Goal: Communication & Community: Answer question/provide support

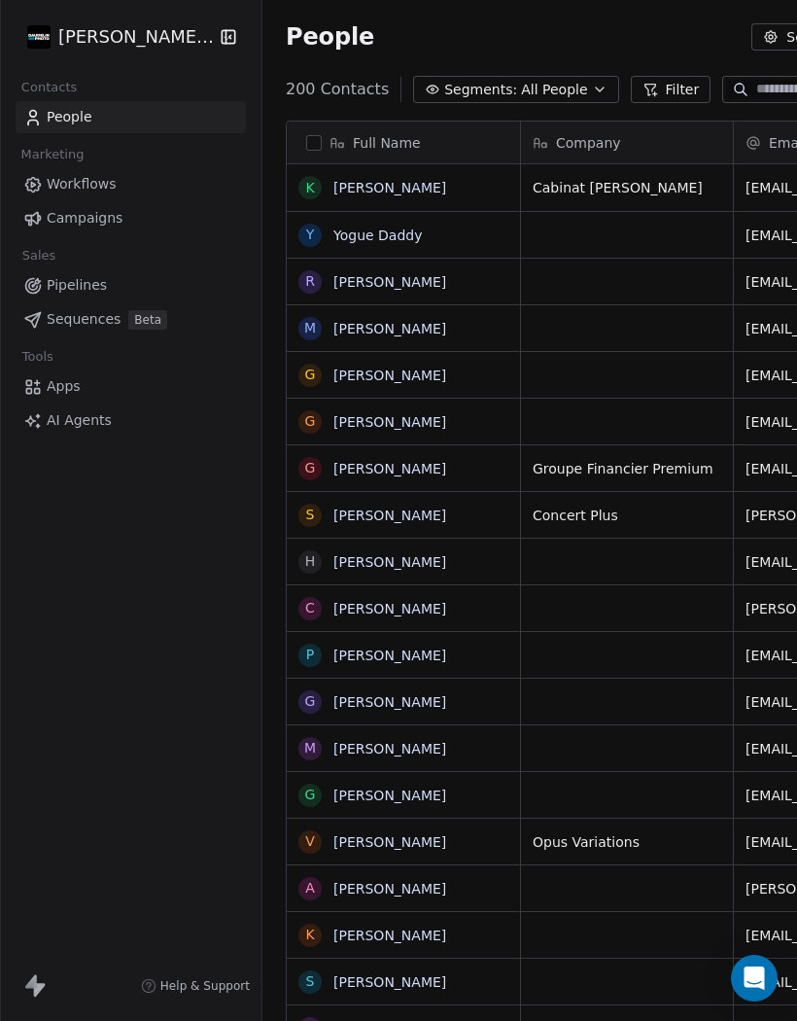
scroll to position [973, 810]
click at [402, 236] on link "Yogue Daddy" at bounding box center [378, 236] width 89 height 16
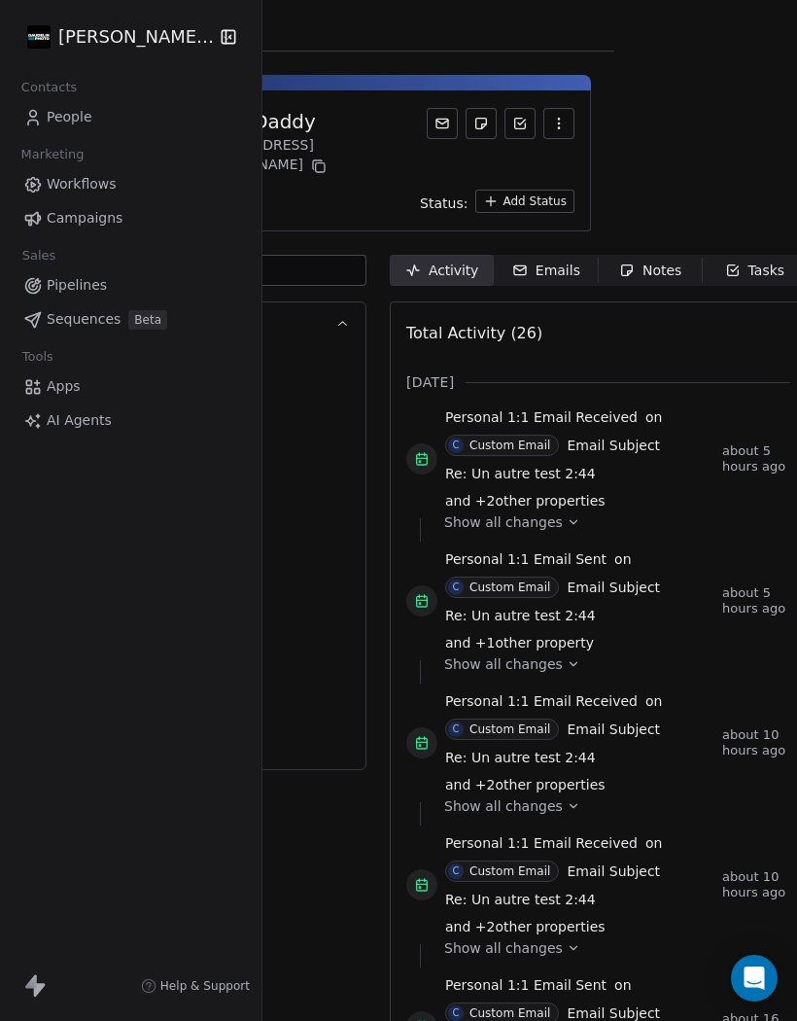
scroll to position [0, 182]
click at [561, 261] on div "Emails" at bounding box center [547, 271] width 68 height 20
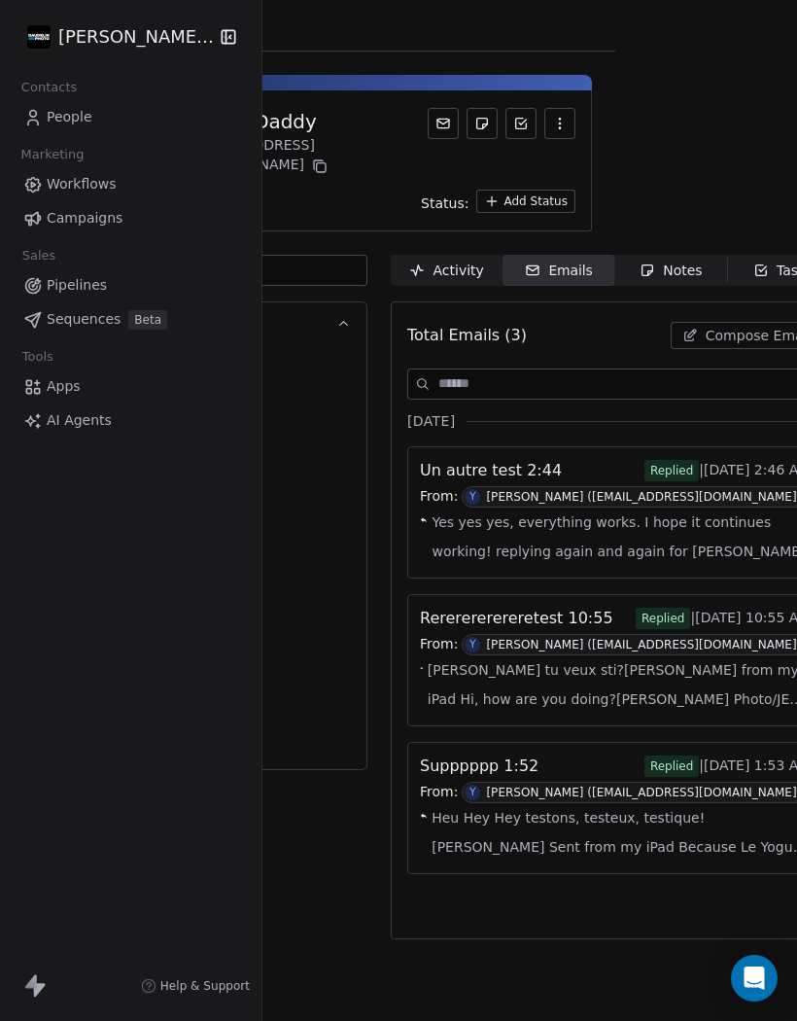
click at [740, 326] on span "Compose Email" at bounding box center [759, 335] width 106 height 19
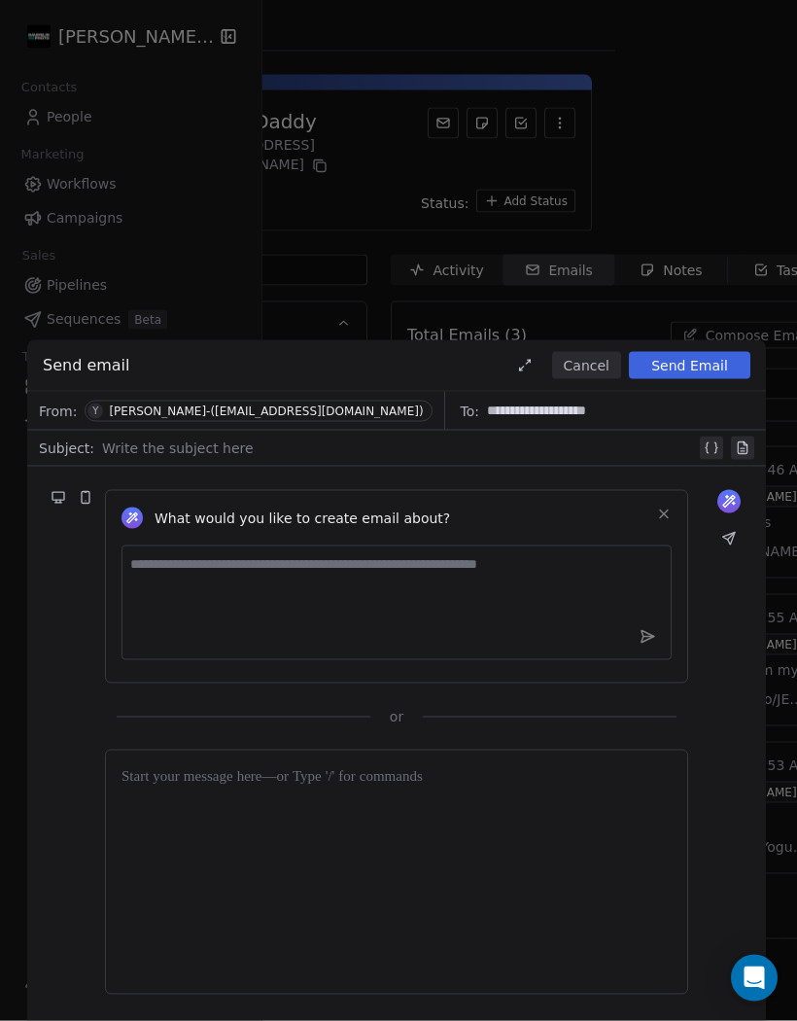
scroll to position [44, 0]
click at [159, 457] on div at bounding box center [399, 448] width 594 height 23
click at [188, 581] on textarea at bounding box center [397, 603] width 550 height 115
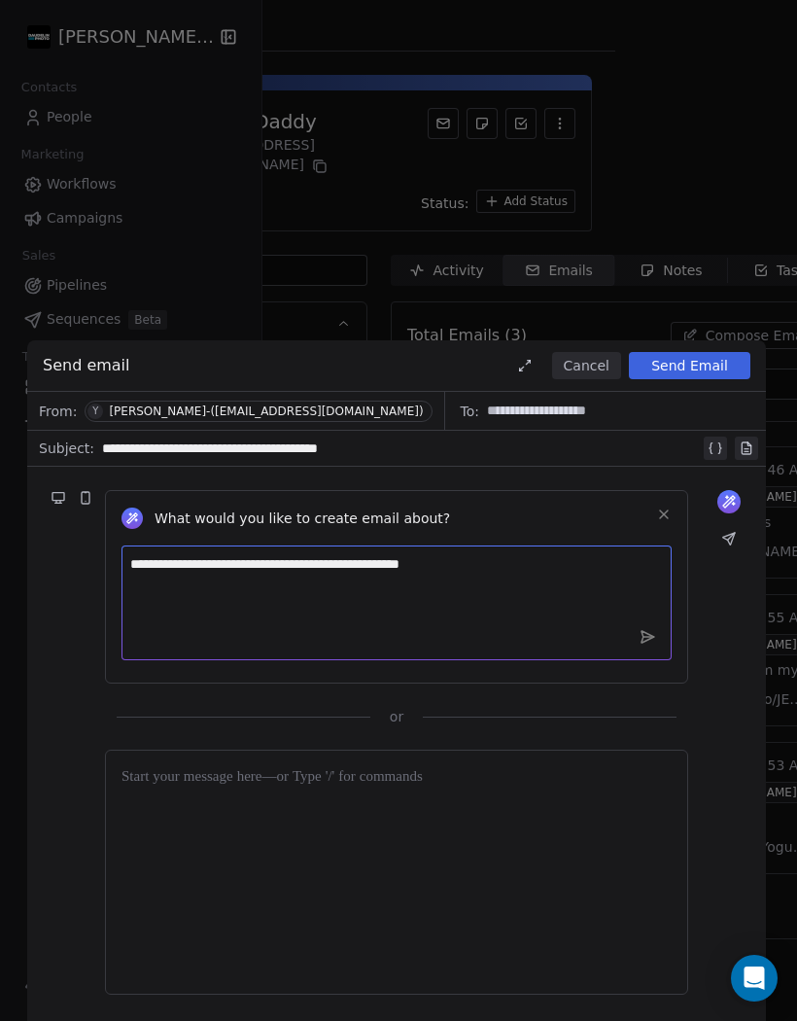
type textarea "**********"
click at [644, 641] on icon at bounding box center [648, 637] width 13 height 12
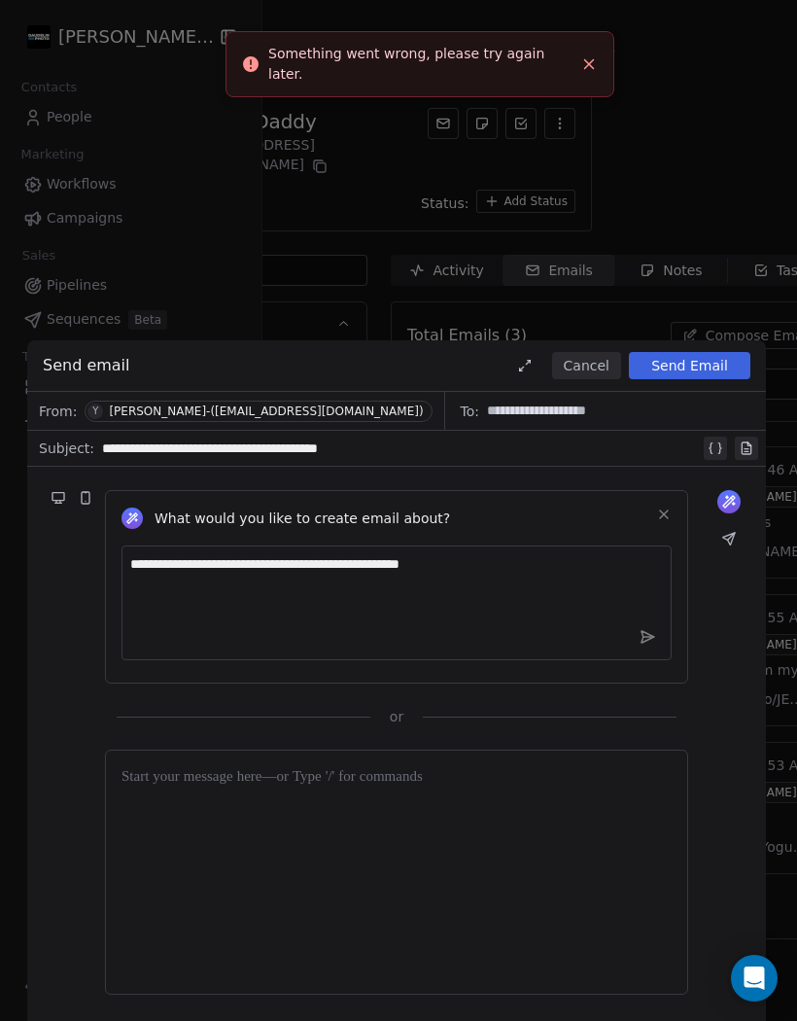
click at [291, 816] on div at bounding box center [397, 872] width 550 height 212
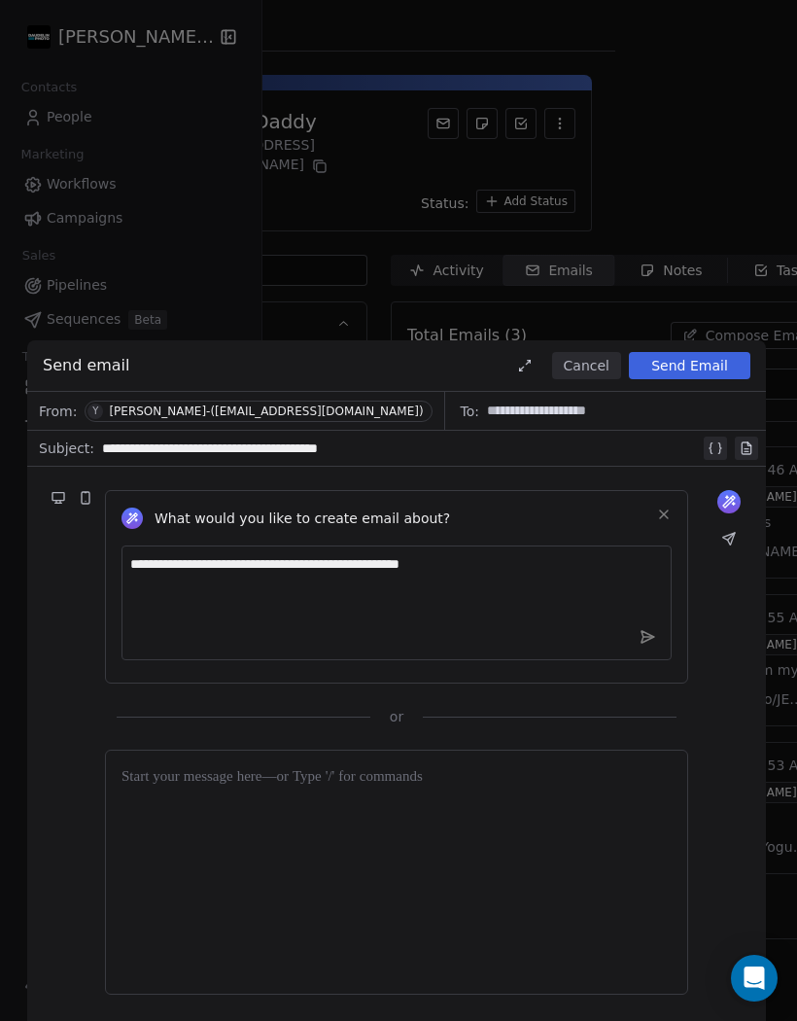
scroll to position [85, 0]
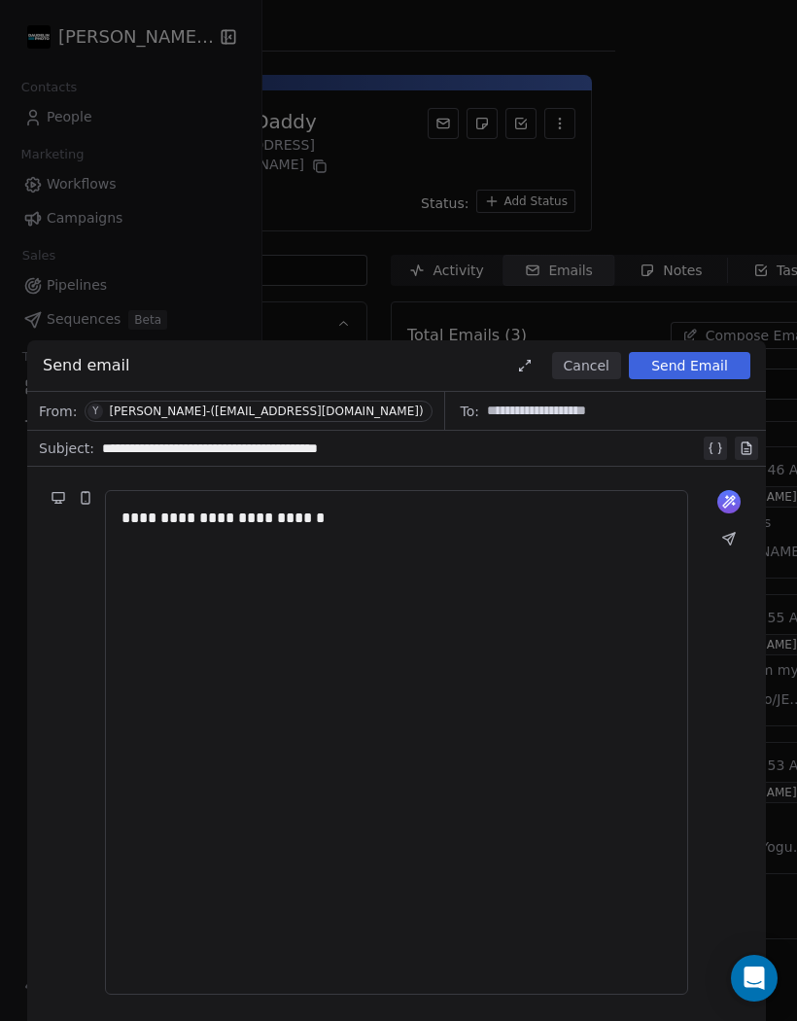
click at [696, 376] on button "Send Email" at bounding box center [690, 365] width 122 height 27
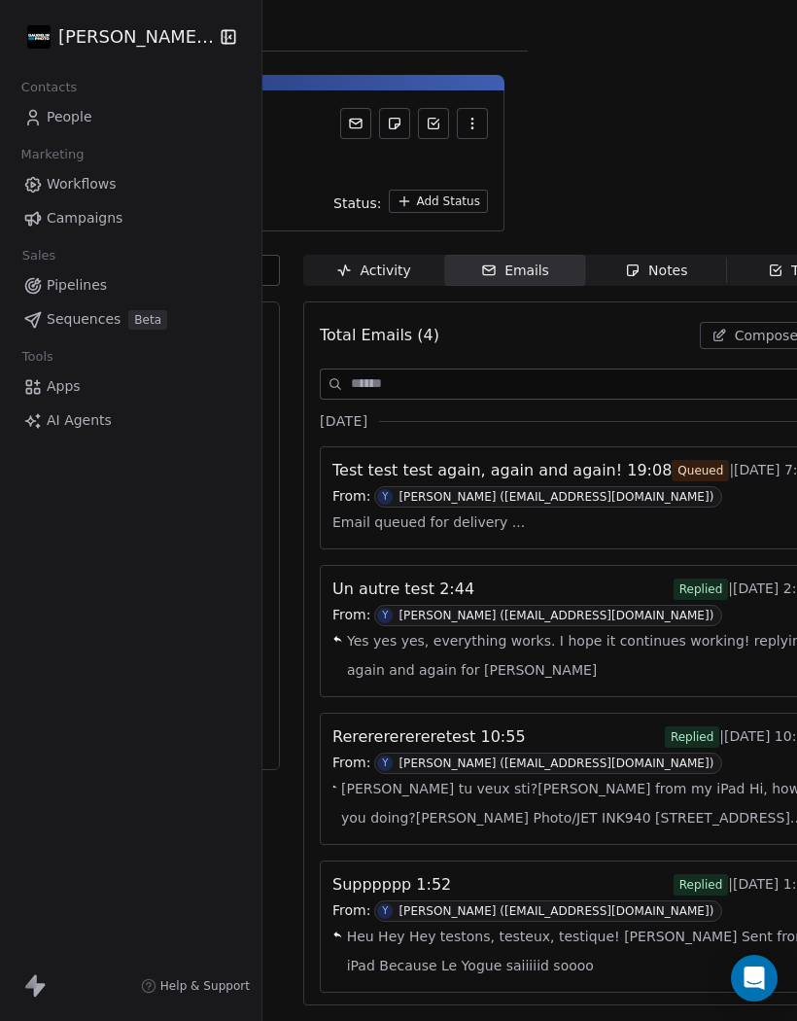
scroll to position [0, 299]
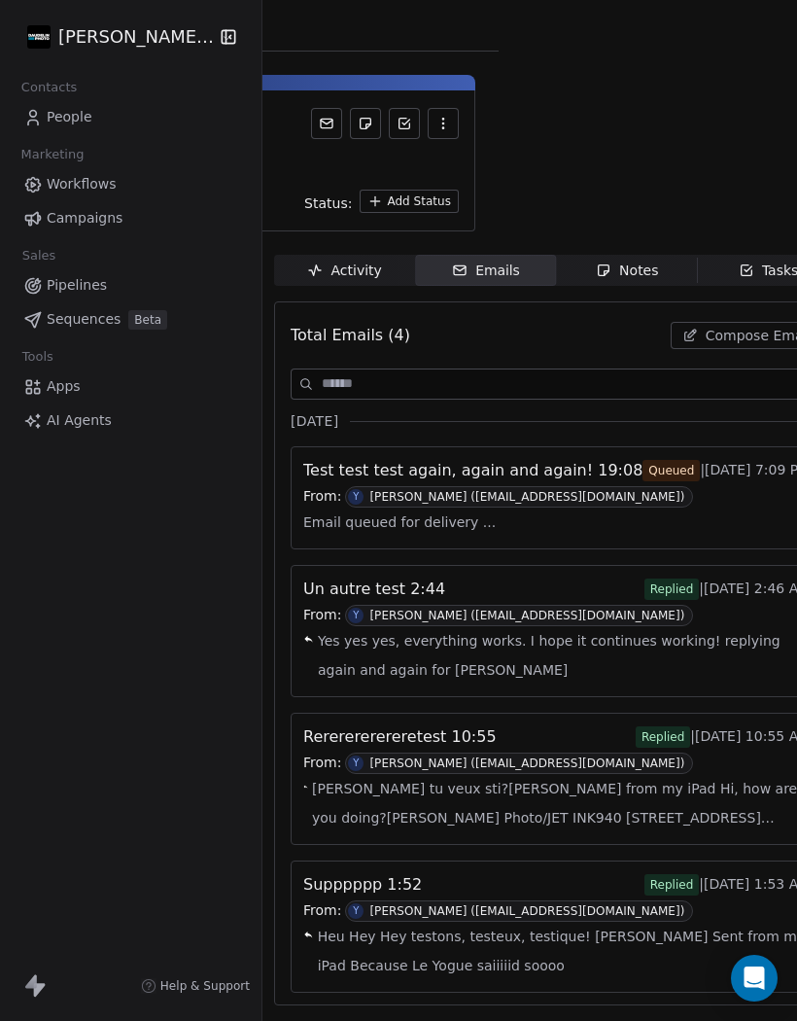
click at [441, 508] on span "Email queued for delivery ..." at bounding box center [399, 522] width 193 height 29
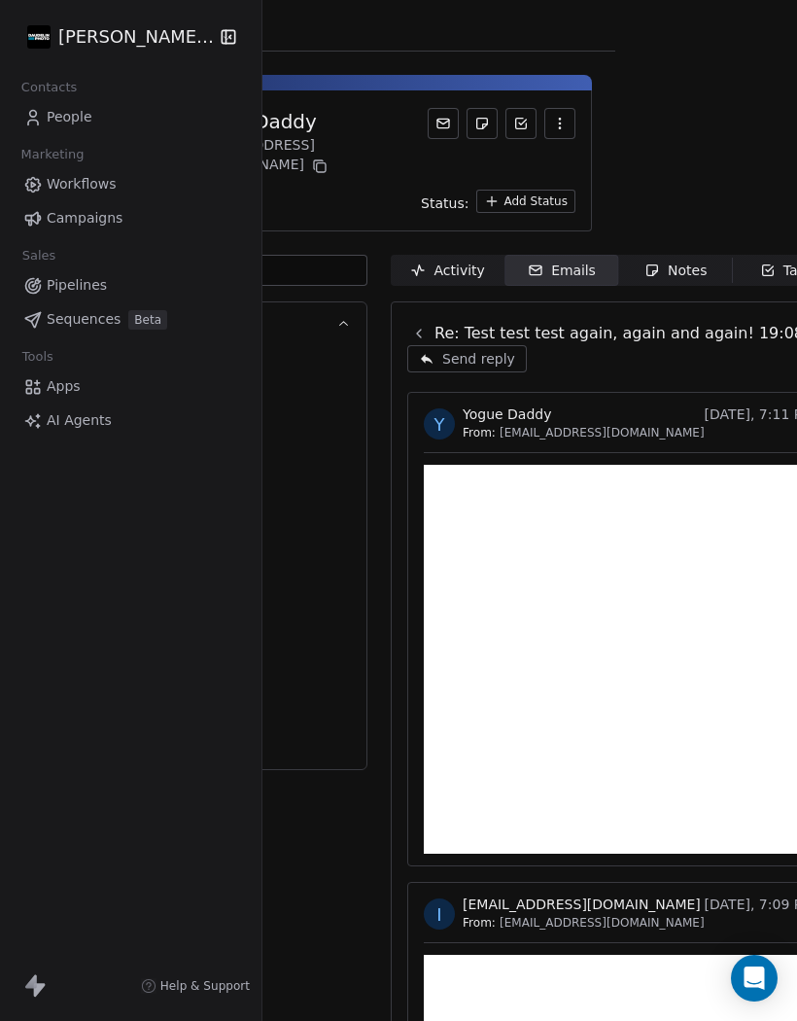
click at [484, 354] on button "Send reply" at bounding box center [467, 358] width 120 height 27
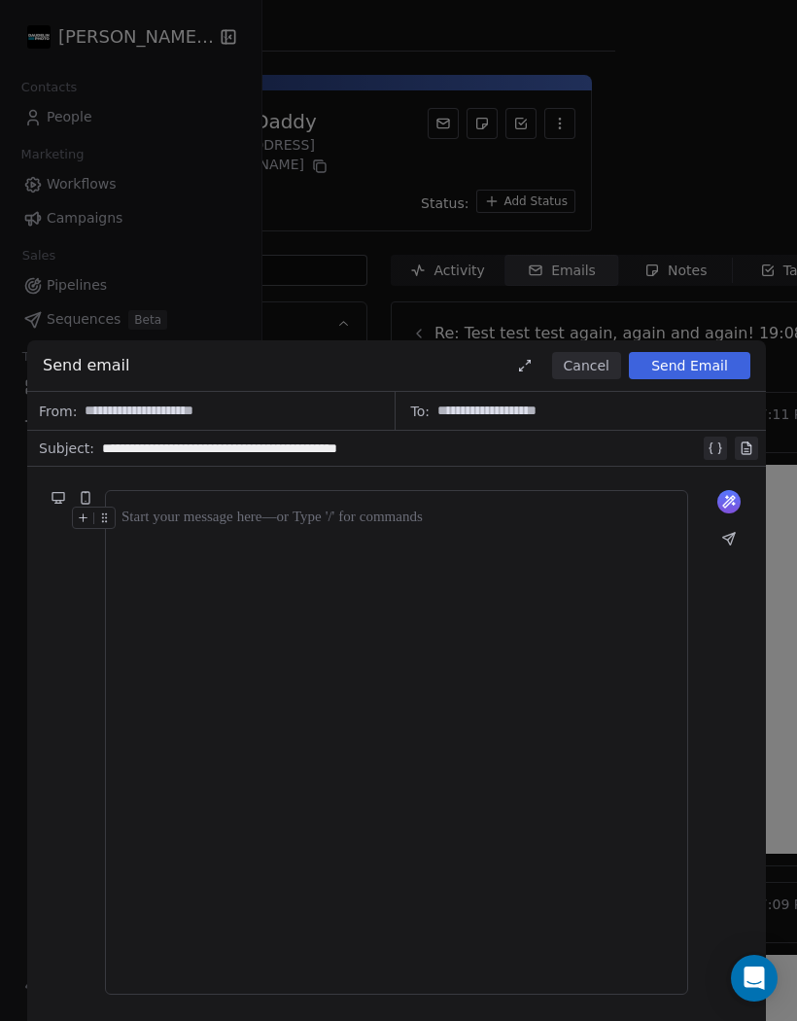
click at [221, 535] on div at bounding box center [397, 743] width 550 height 472
click at [703, 373] on button "Send Email" at bounding box center [690, 365] width 122 height 27
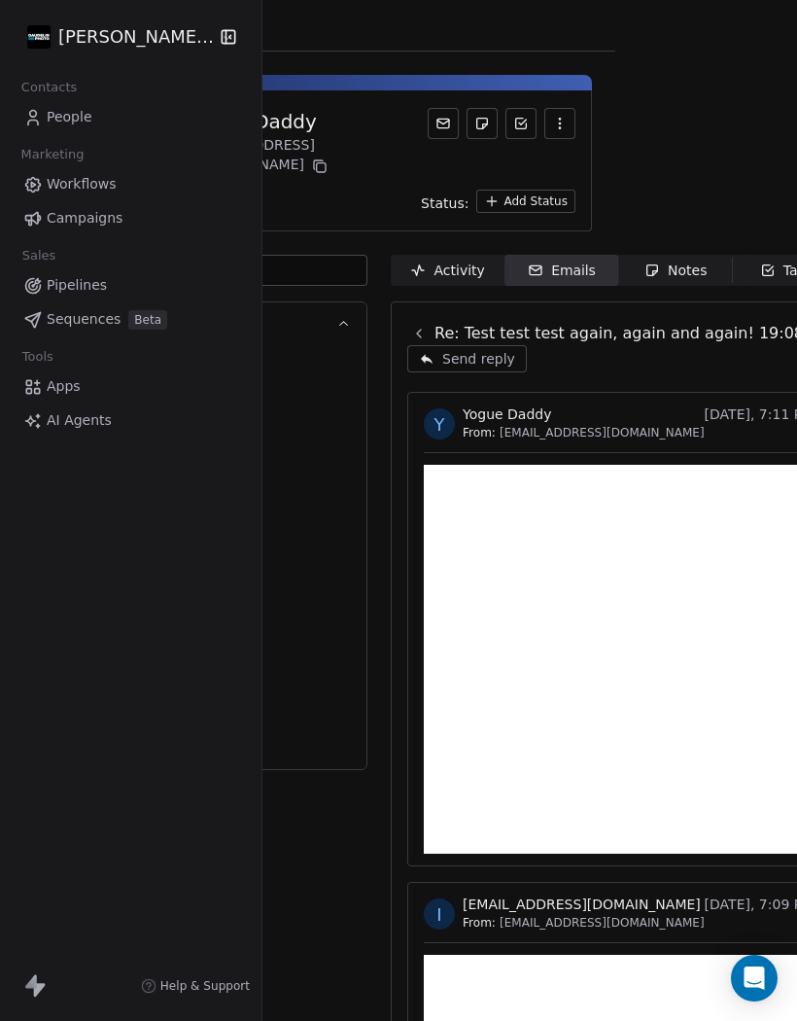
scroll to position [0, 182]
click at [452, 265] on div "Activity" at bounding box center [447, 271] width 74 height 20
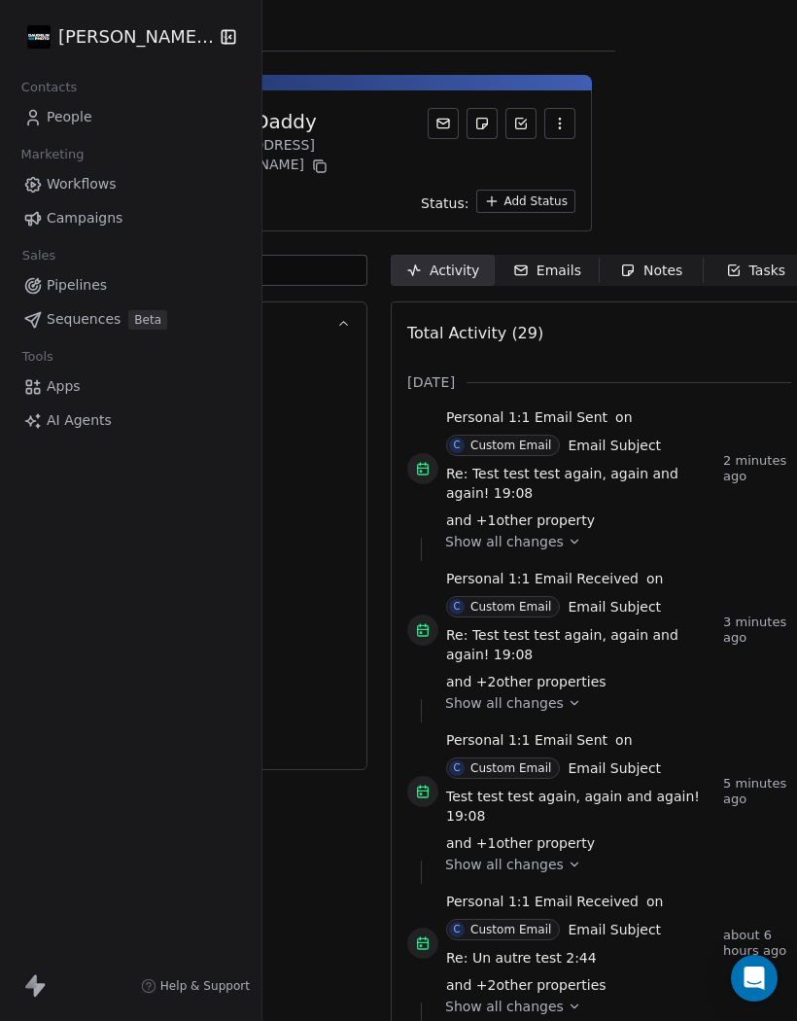
click at [551, 263] on div "Emails" at bounding box center [547, 271] width 68 height 20
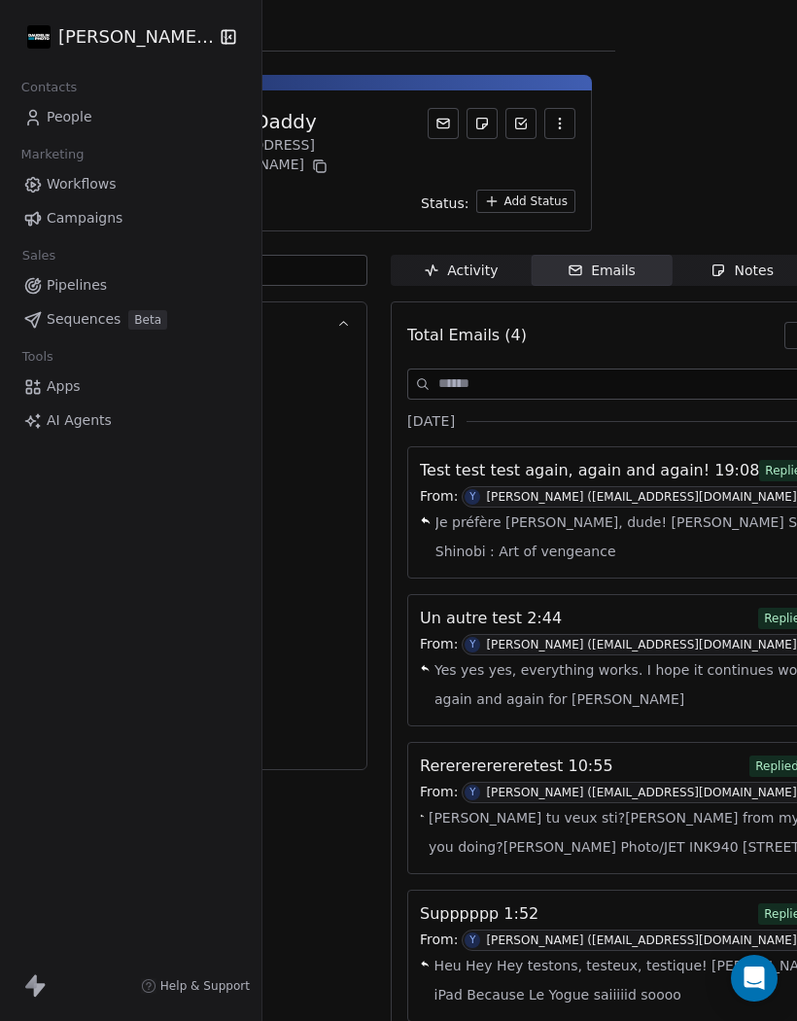
click at [708, 516] on span "Je préfère [PERSON_NAME], dude! [PERSON_NAME] Sent from my iPad Shinobi : Art o…" at bounding box center [680, 537] width 489 height 58
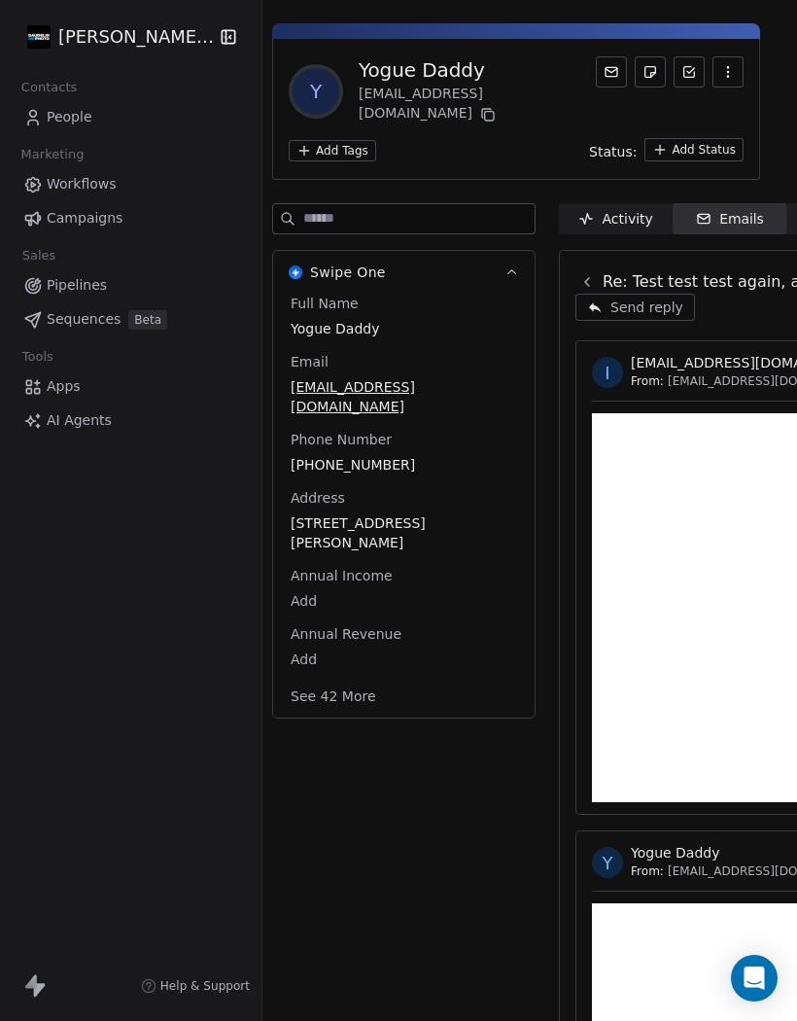
scroll to position [28, 8]
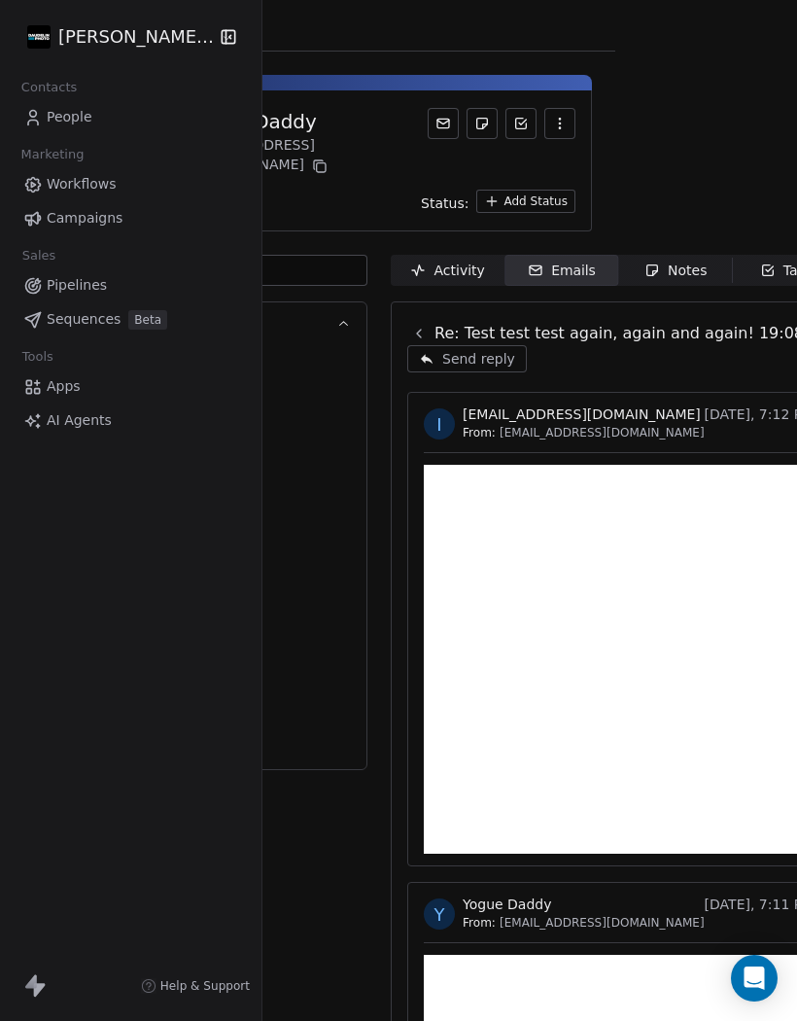
scroll to position [0, 182]
click at [443, 269] on span "Activity Activity" at bounding box center [448, 270] width 114 height 31
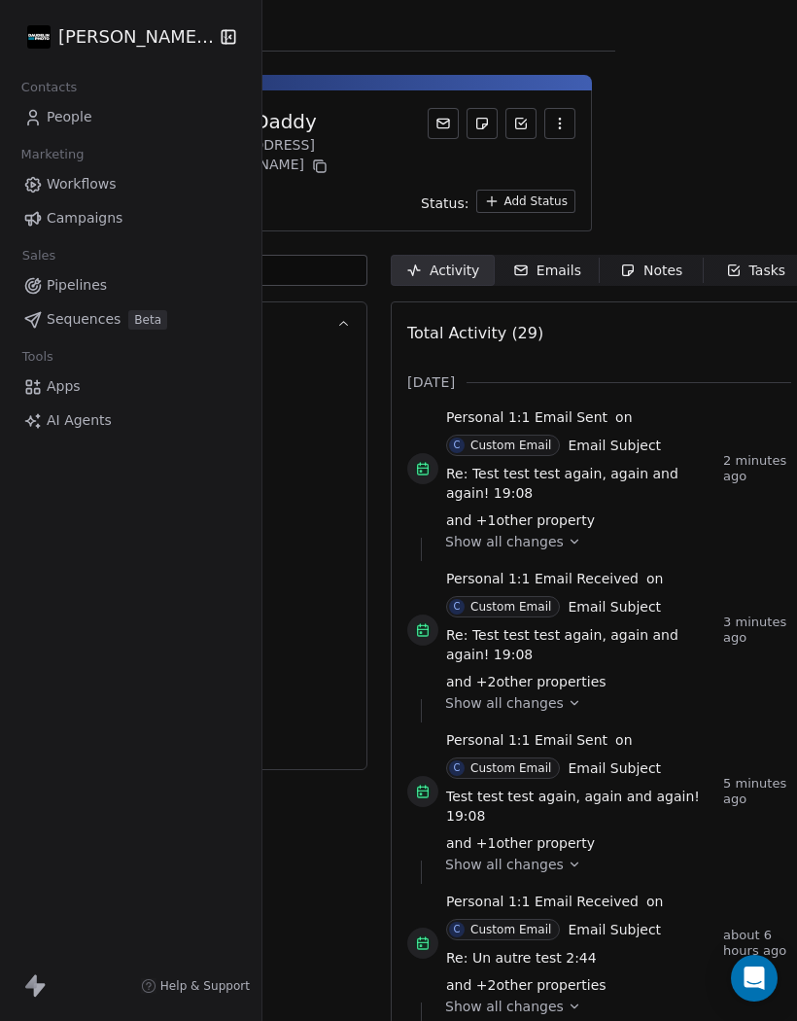
click at [559, 261] on div "Emails" at bounding box center [547, 271] width 68 height 20
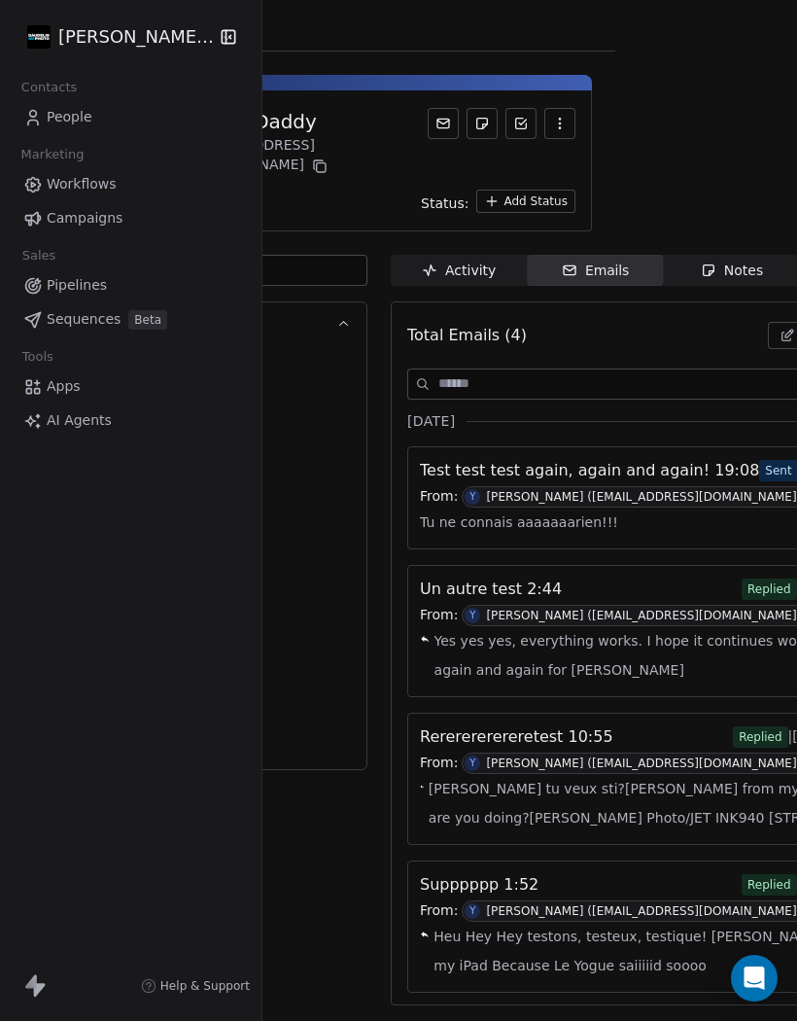
click at [652, 490] on span "Y Yannick Daudelin (info@daudelinphoto.com)" at bounding box center [636, 496] width 348 height 21
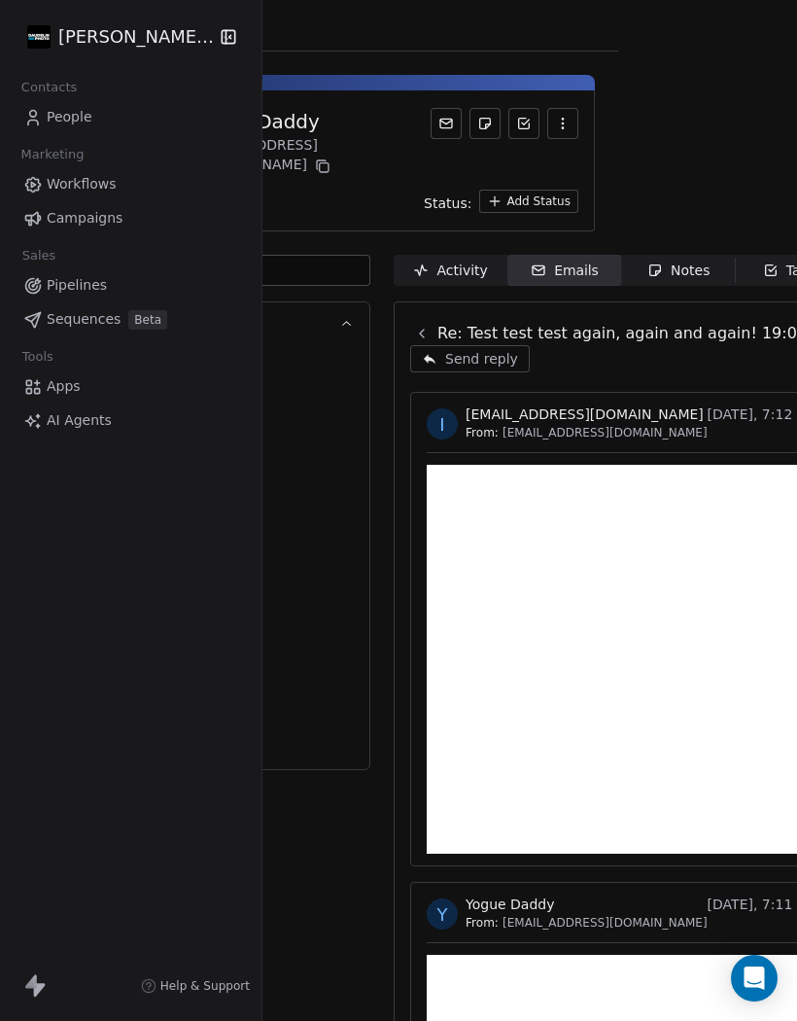
click at [56, 120] on span "People" at bounding box center [70, 117] width 46 height 20
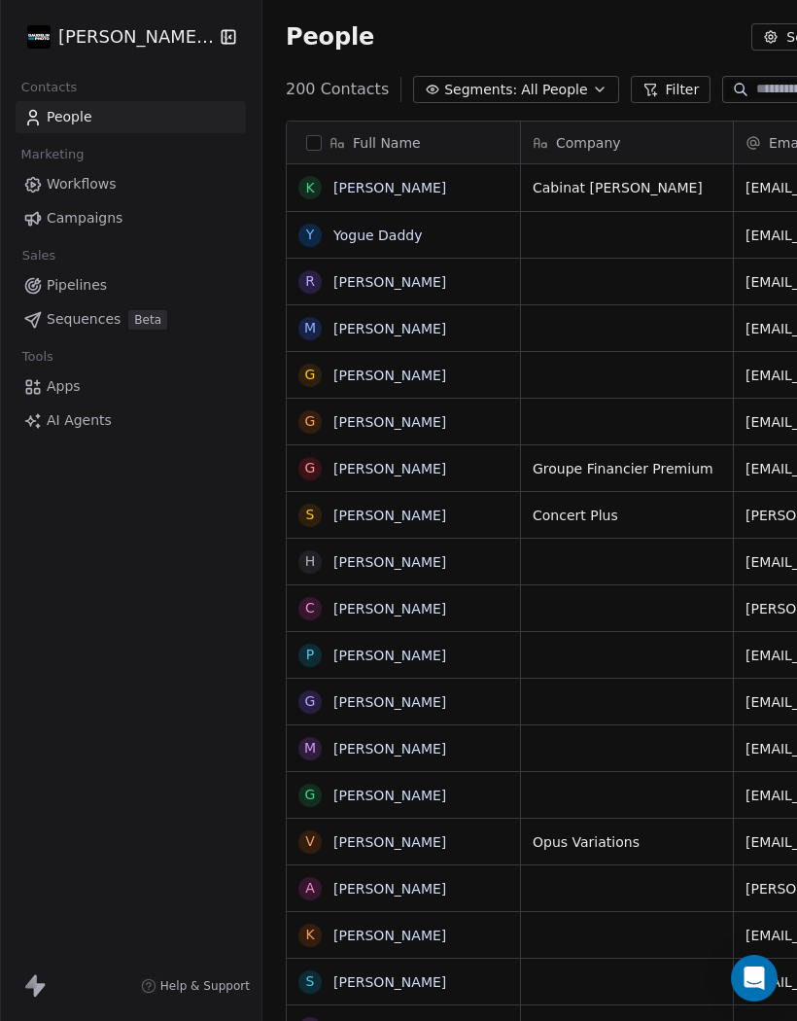
scroll to position [973, 810]
click at [388, 235] on link "Yogue Daddy" at bounding box center [378, 236] width 89 height 16
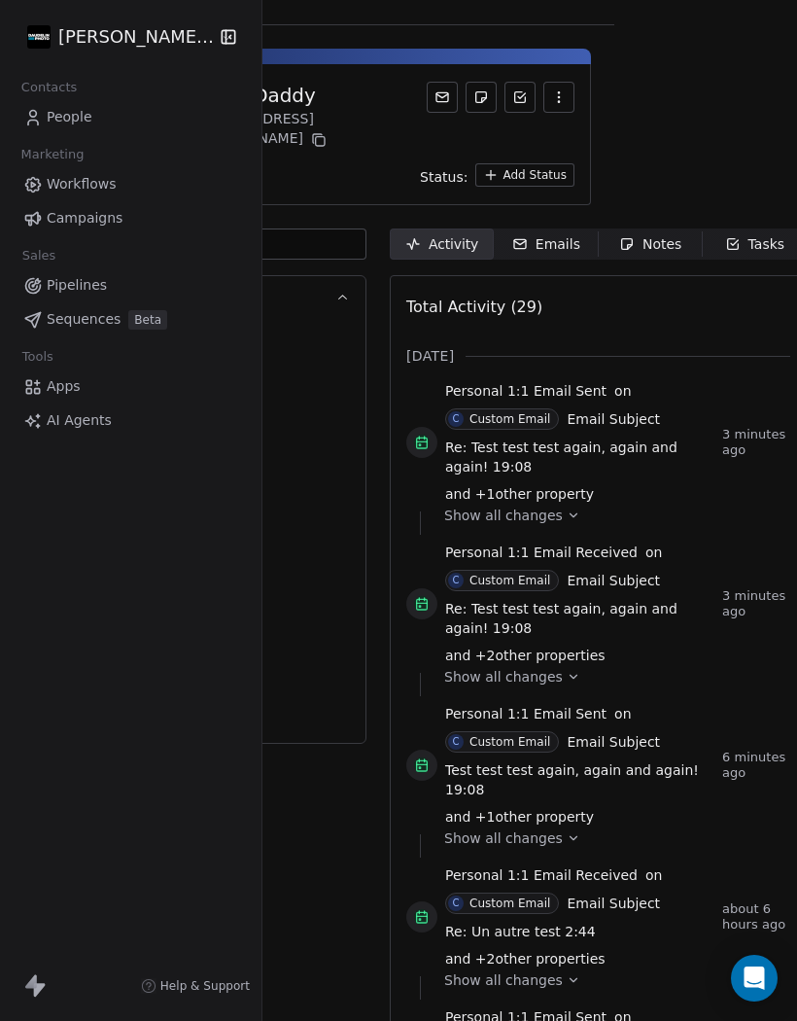
scroll to position [26, 182]
click at [557, 240] on span "Emails Emails" at bounding box center [547, 244] width 104 height 31
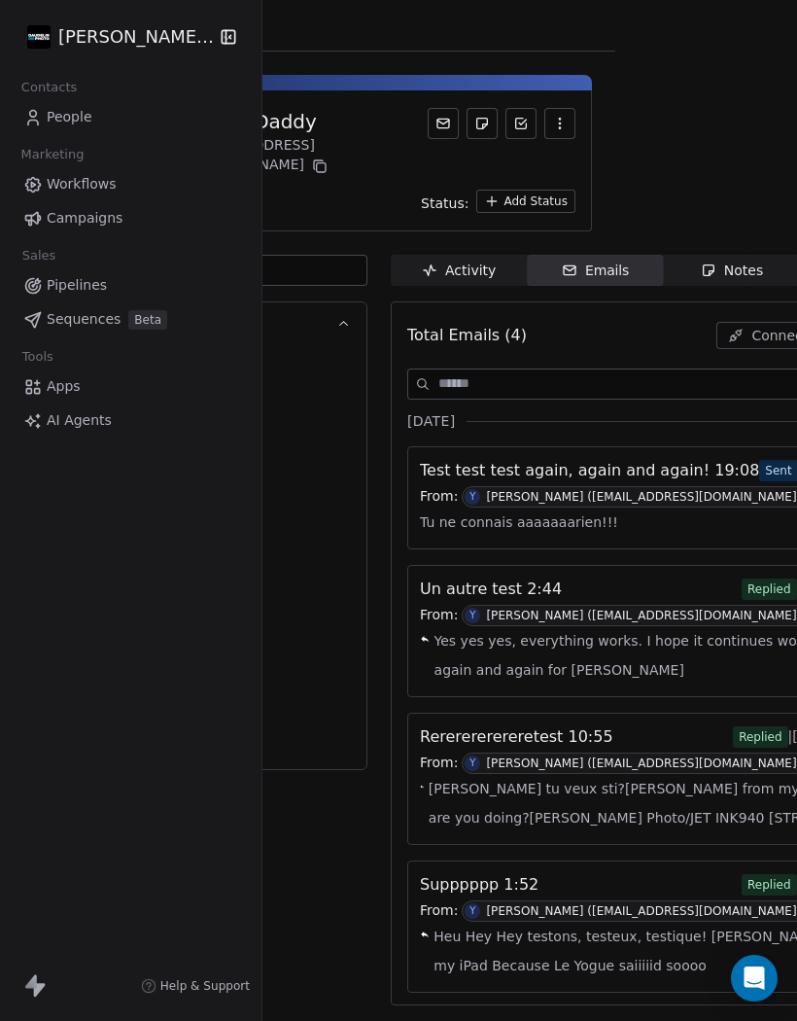
scroll to position [0, 182]
click at [687, 508] on div "Tu ne connais aaaaaaarien!!!" at bounding box center [664, 522] width 488 height 29
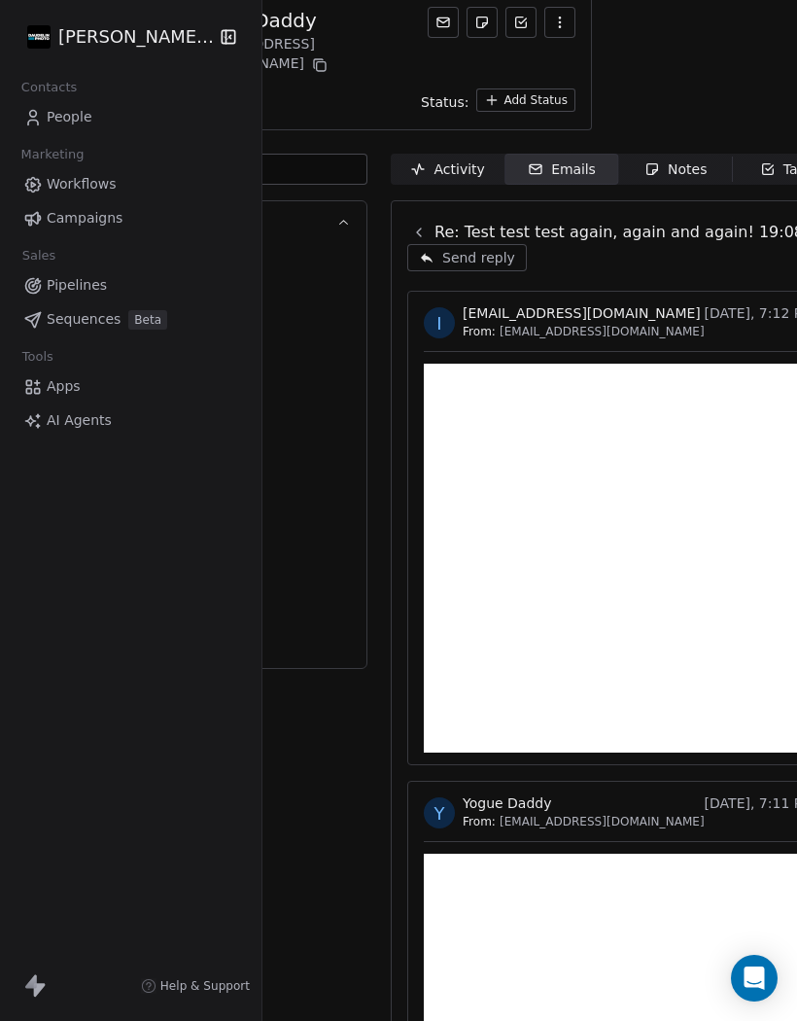
scroll to position [103, 182]
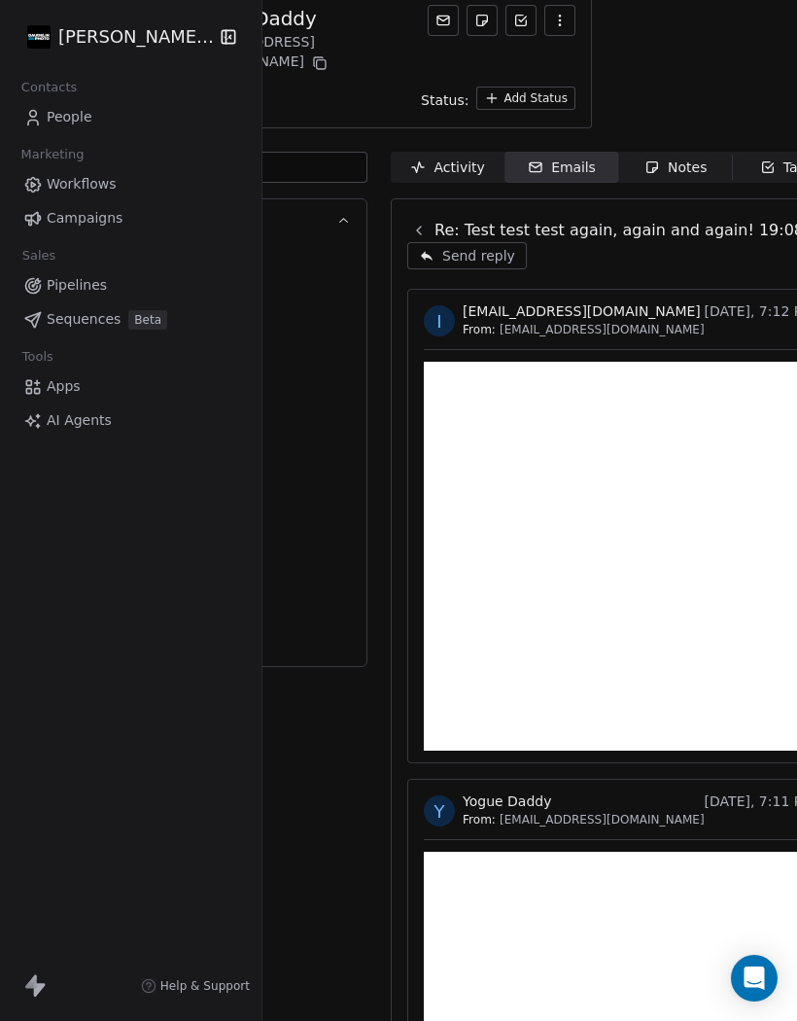
click at [761, 981] on icon "Open Intercom Messenger" at bounding box center [754, 978] width 23 height 23
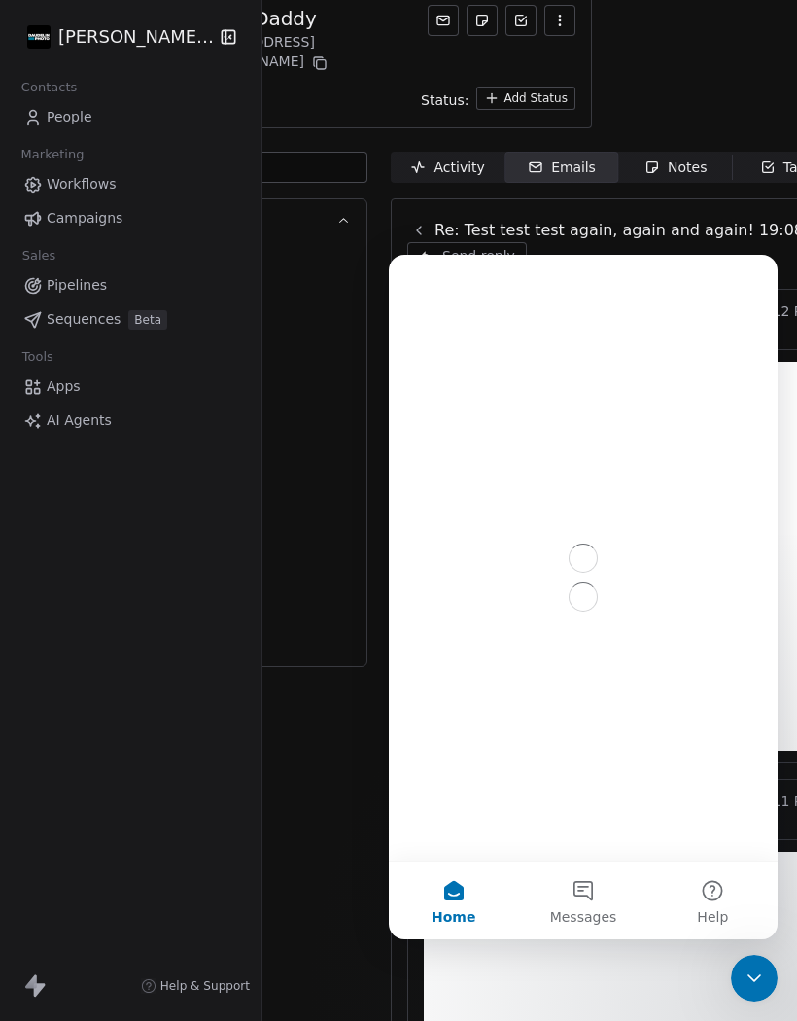
scroll to position [0, 0]
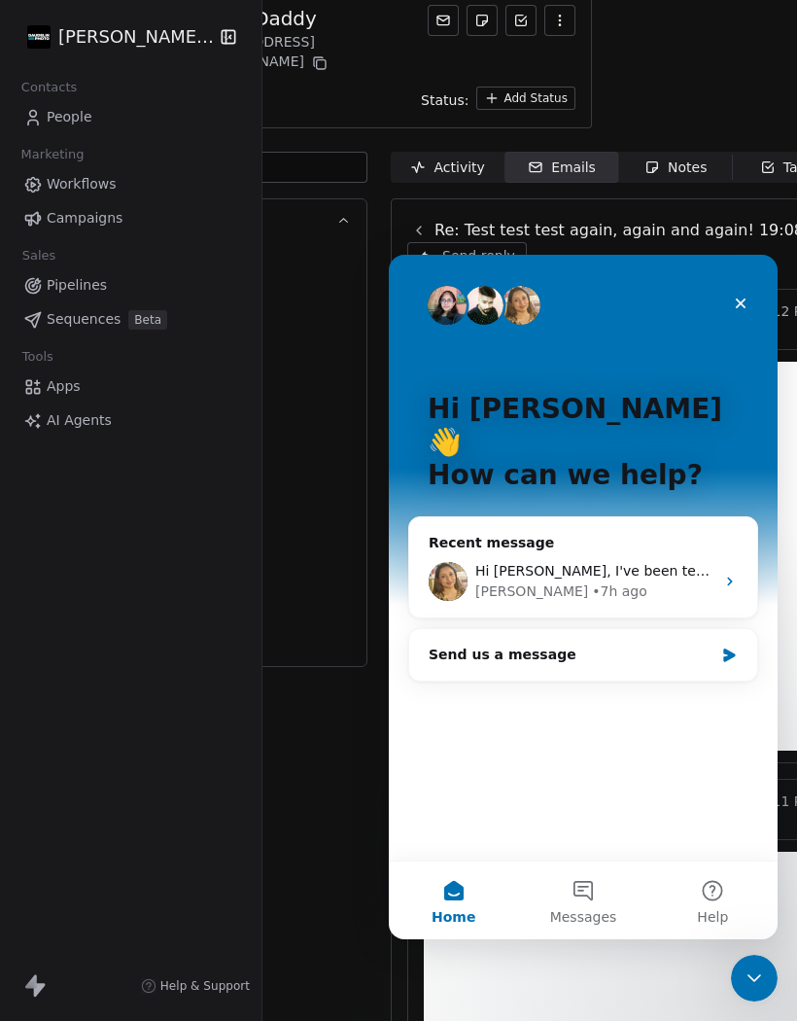
click at [643, 582] on div "Harinder • 7h ago" at bounding box center [595, 592] width 239 height 20
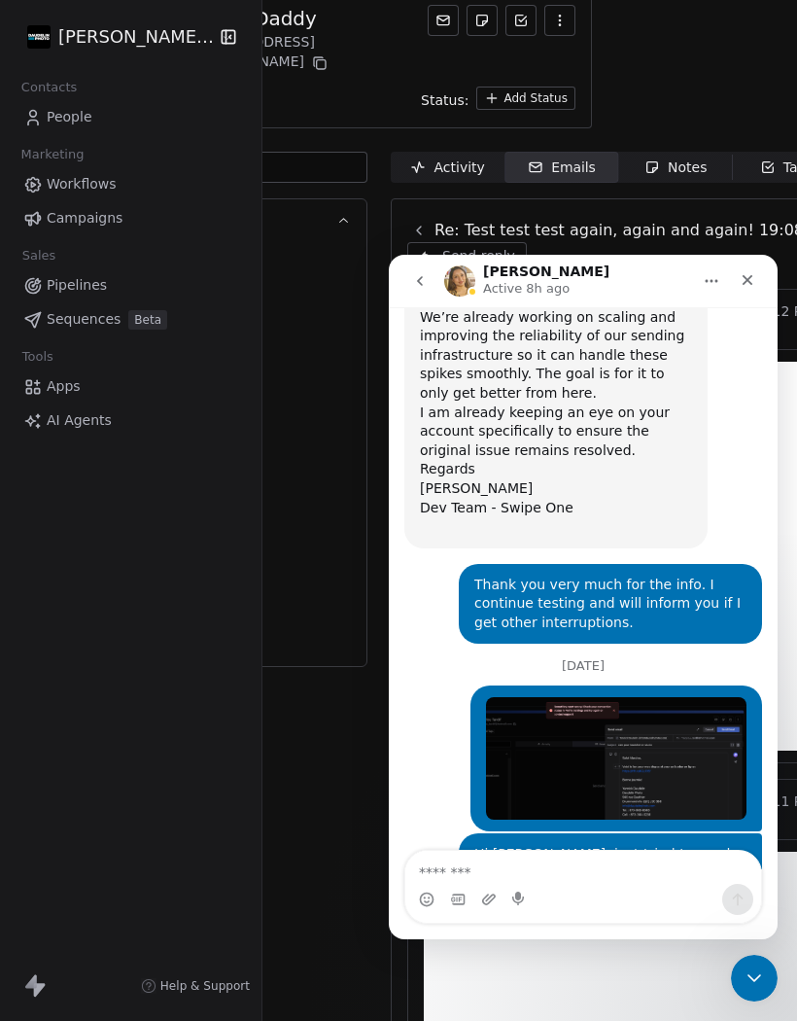
scroll to position [14262, 0]
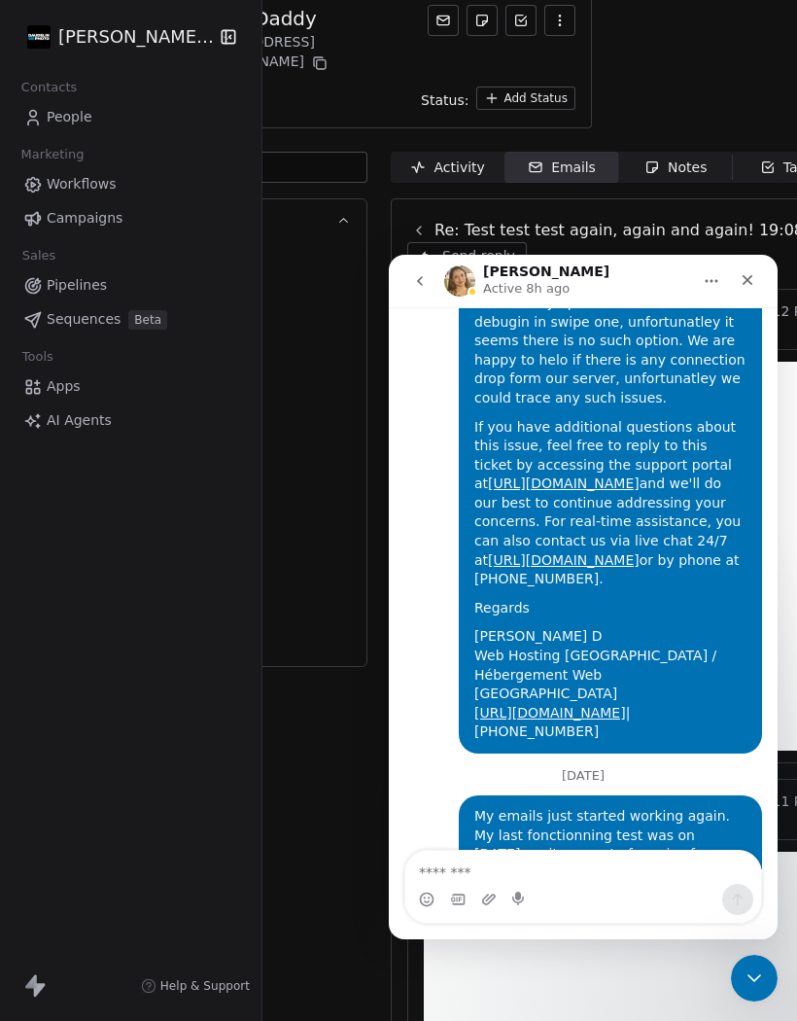
click at [584, 868] on textarea "Message…" at bounding box center [584, 867] width 356 height 33
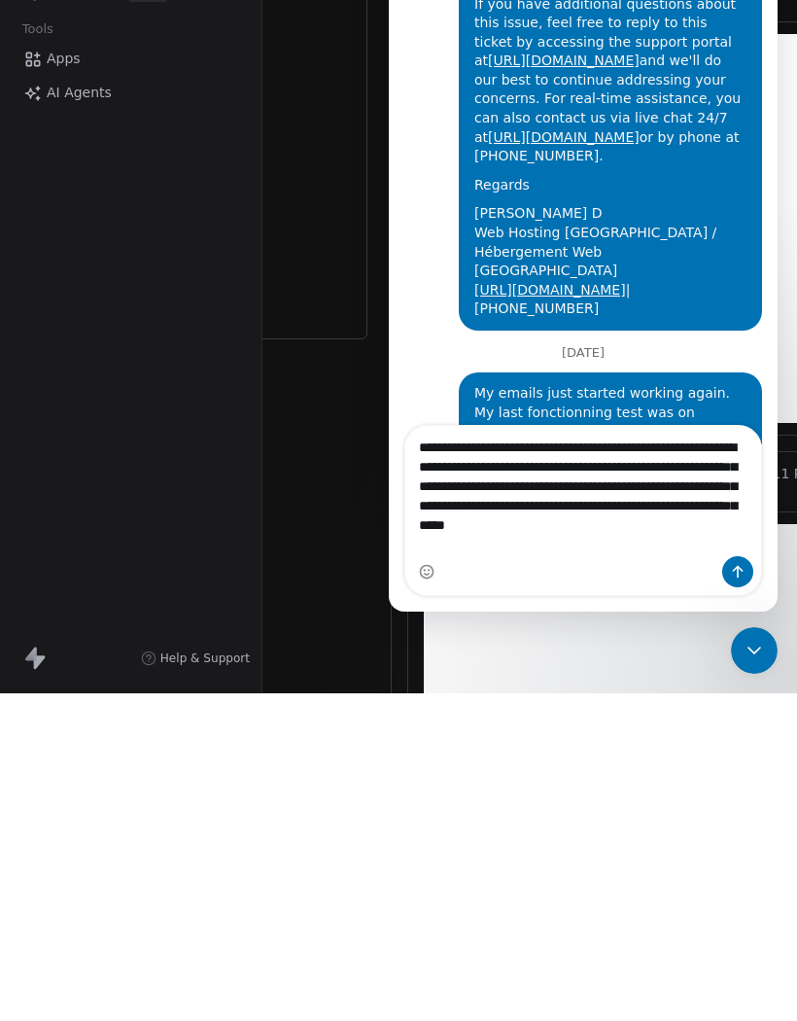
scroll to position [14360, 0]
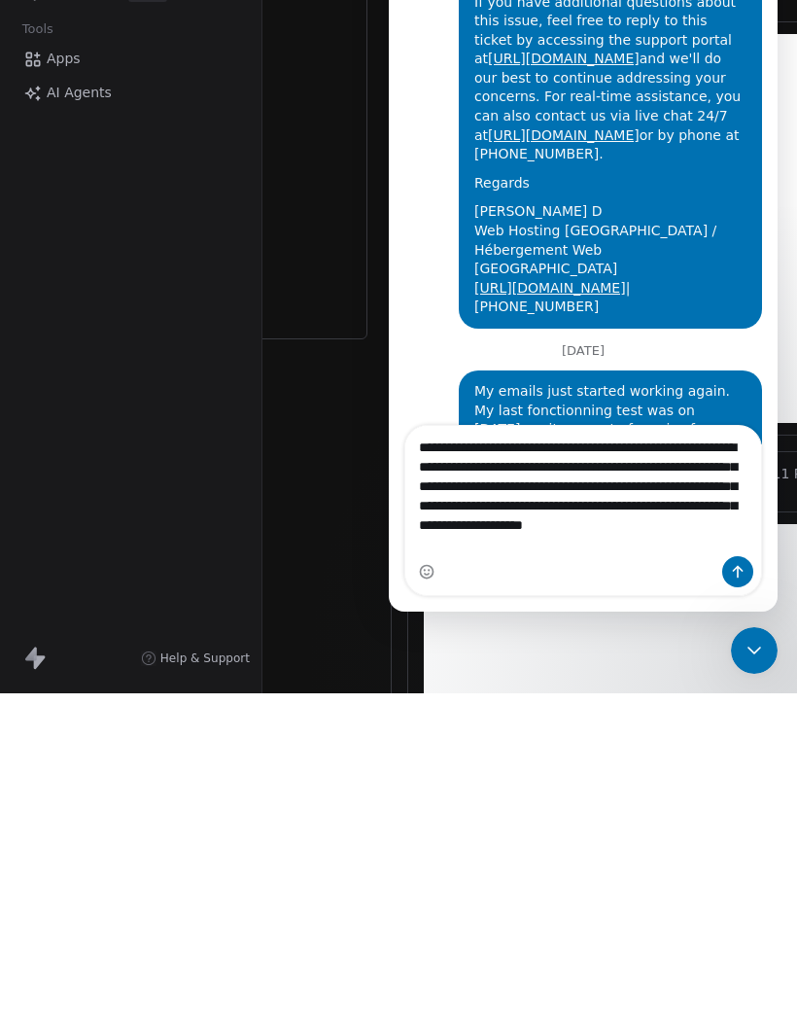
type textarea "**********"
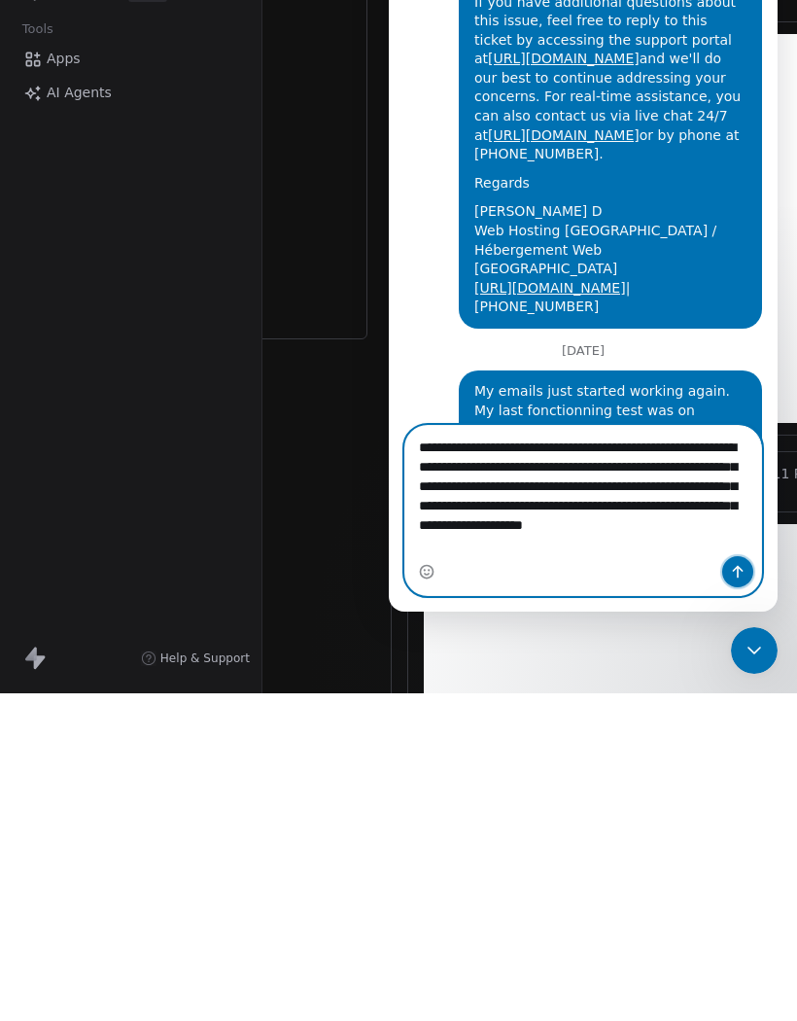
click at [752, 579] on button "Send a message…" at bounding box center [738, 571] width 31 height 31
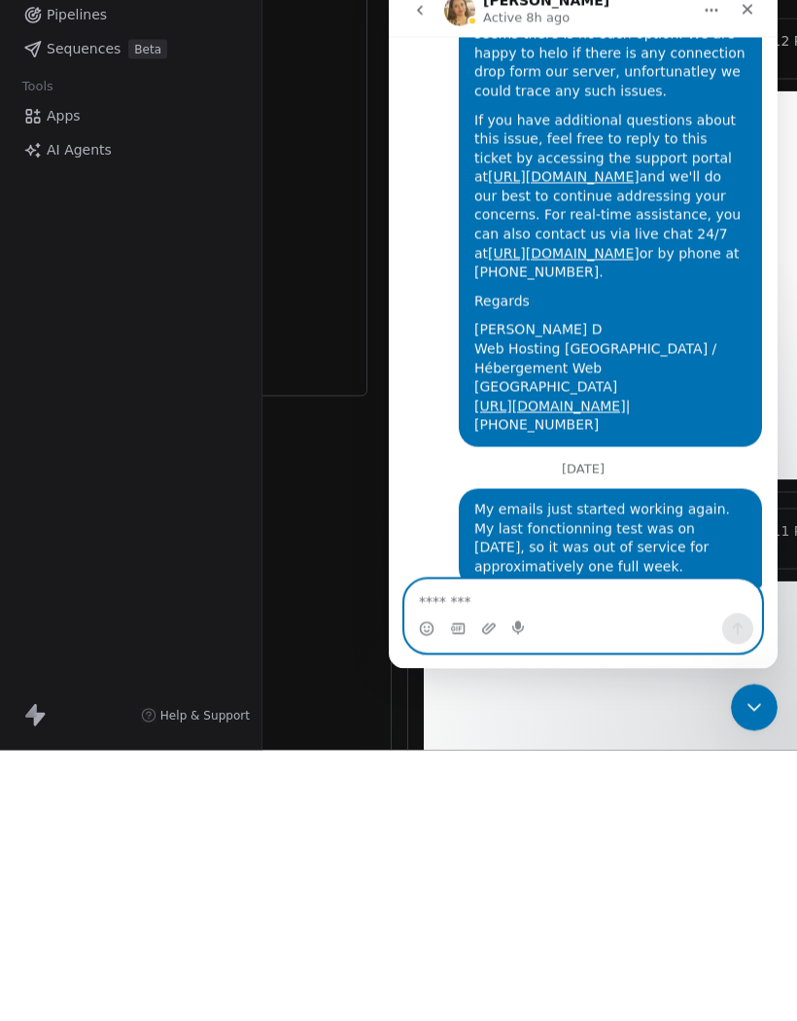
scroll to position [14431, 0]
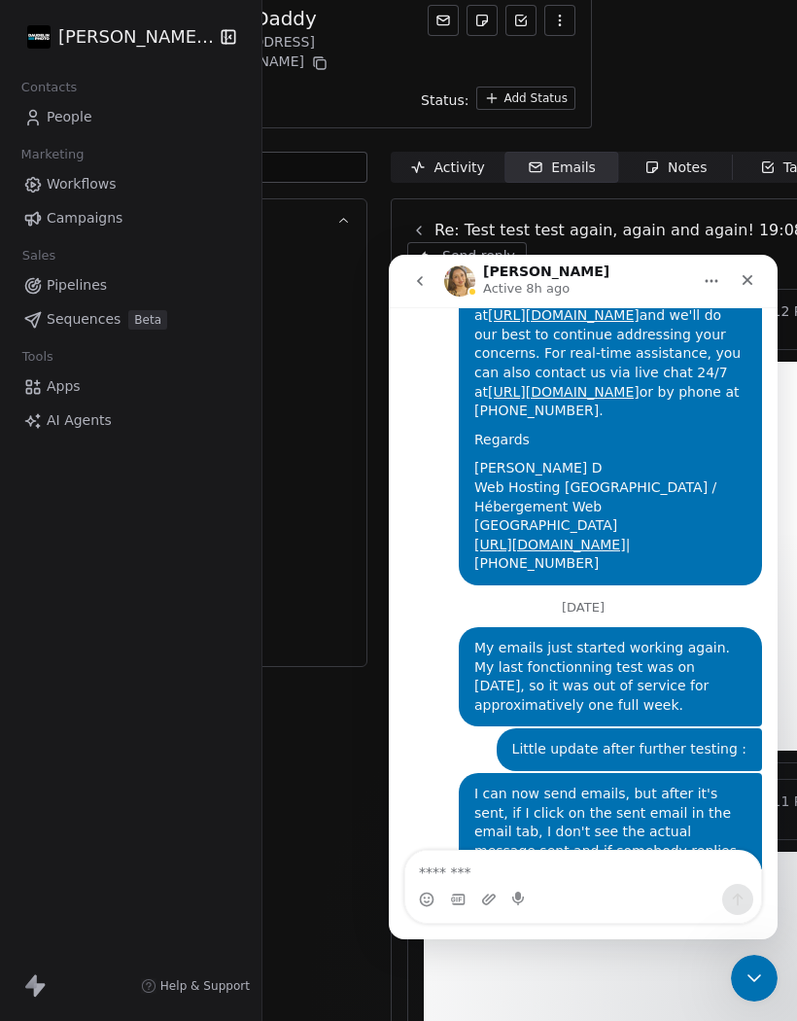
click at [757, 985] on icon "Close Intercom Messenger" at bounding box center [754, 978] width 23 height 23
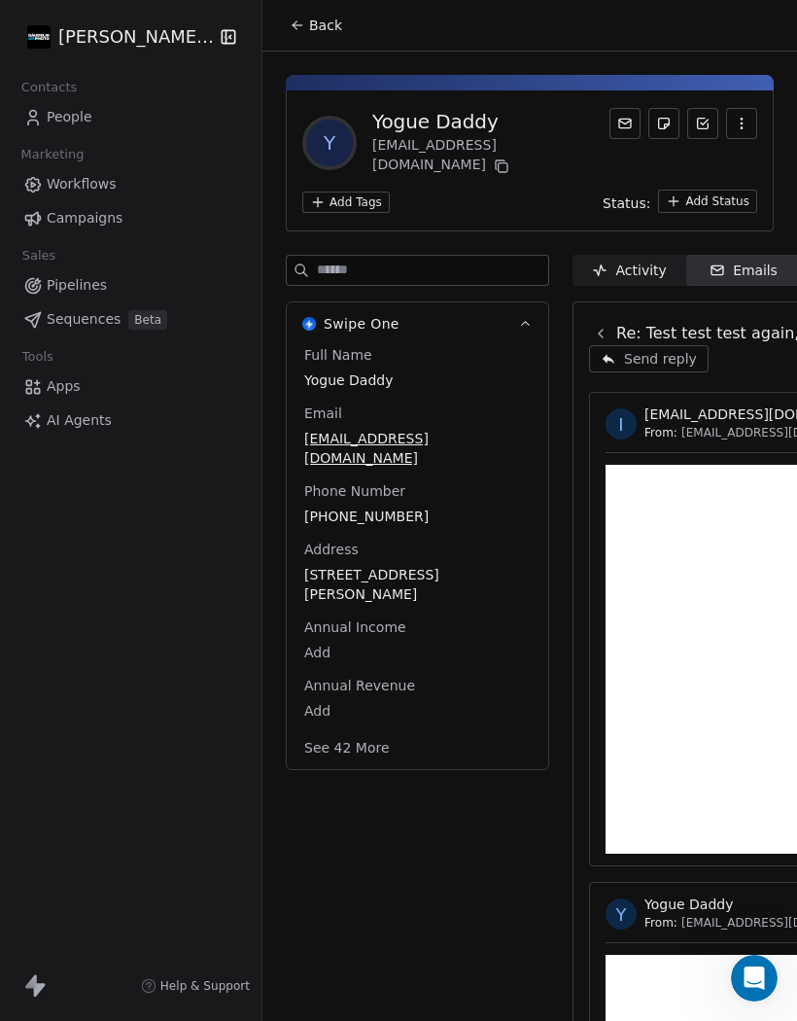
scroll to position [0, 0]
